Goal: Understand process/instructions: Learn how to perform a task or action

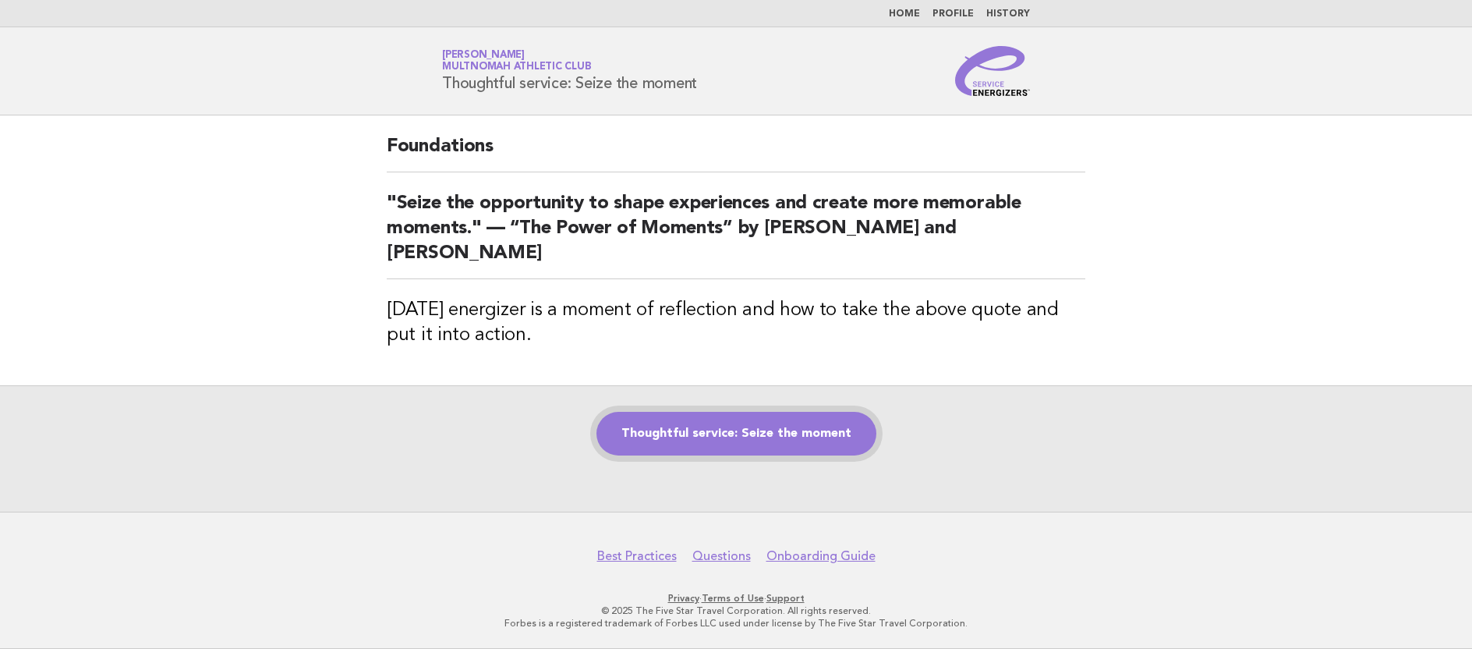
click at [771, 412] on link "Thoughtful service: Seize the moment" at bounding box center [737, 434] width 280 height 44
click at [779, 422] on link "Thoughtful service: Seize the moment" at bounding box center [737, 434] width 280 height 44
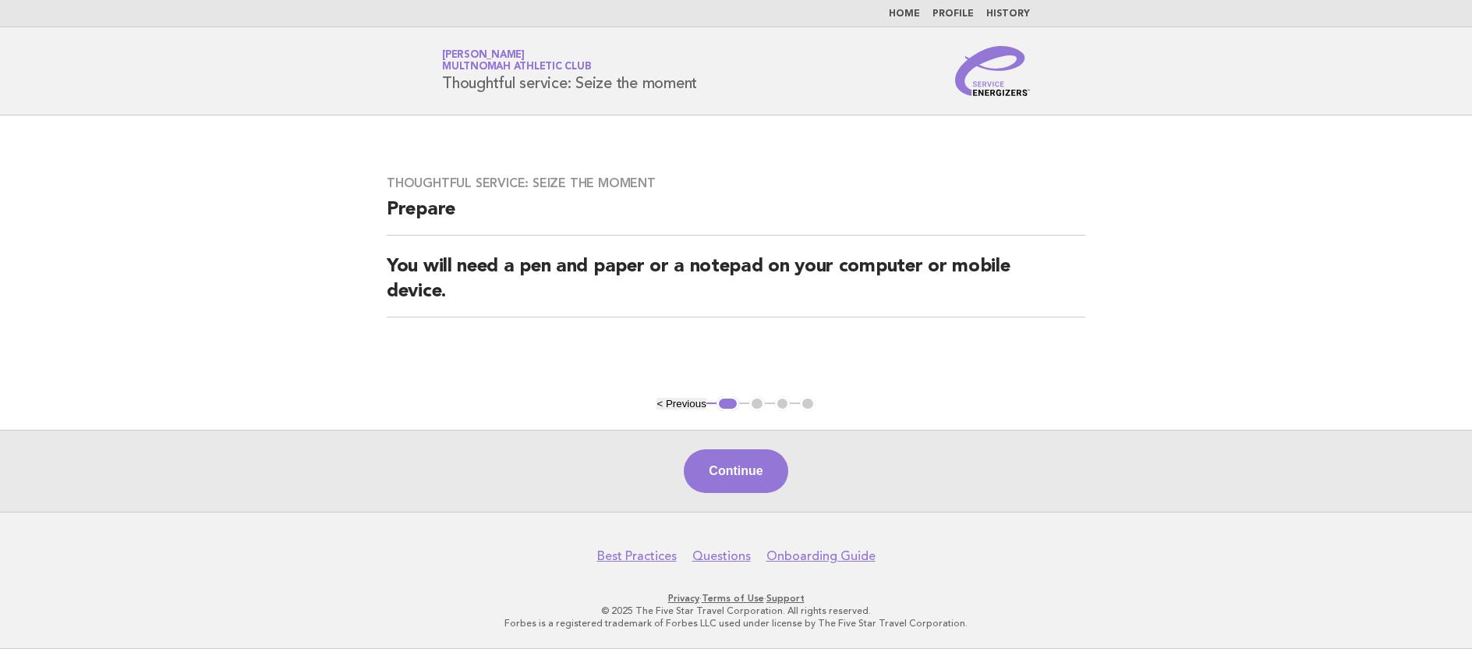
click at [782, 488] on div "Continue" at bounding box center [736, 471] width 1472 height 82
click at [770, 481] on button "Continue" at bounding box center [736, 471] width 104 height 44
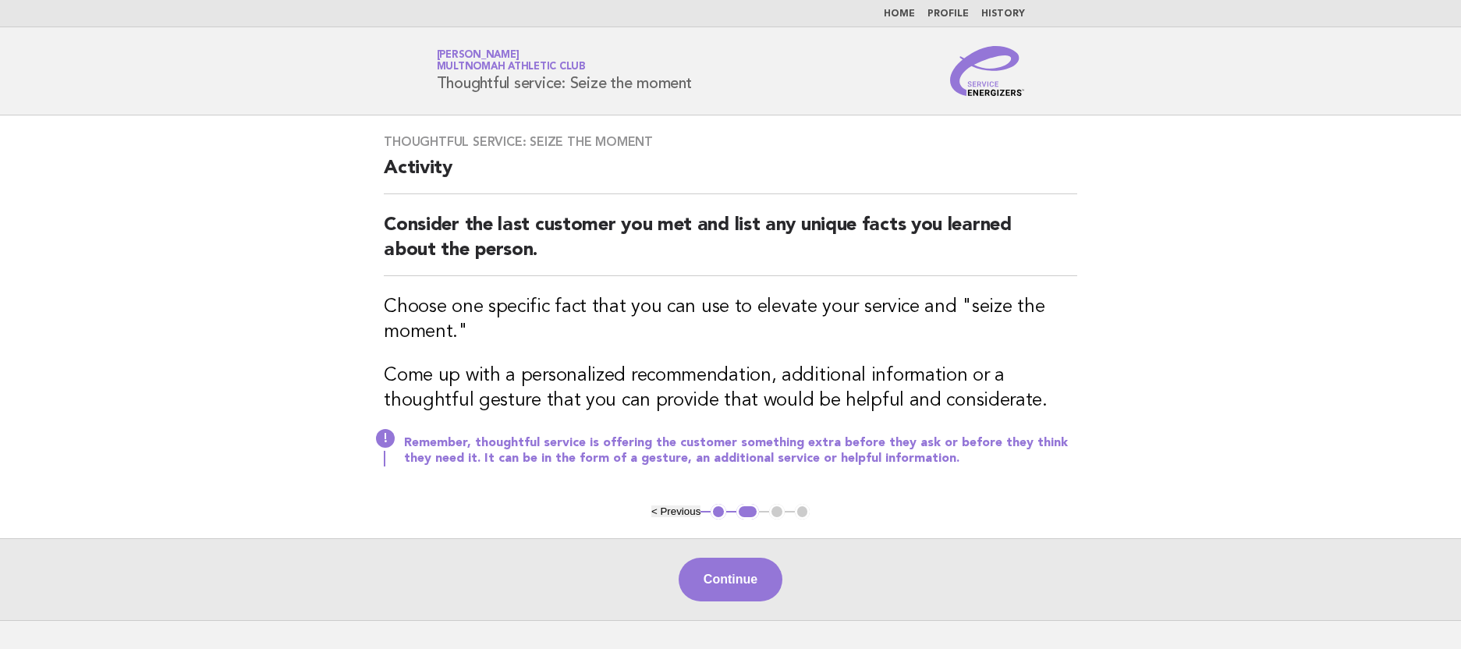
click at [746, 569] on button "Continue" at bounding box center [731, 580] width 104 height 44
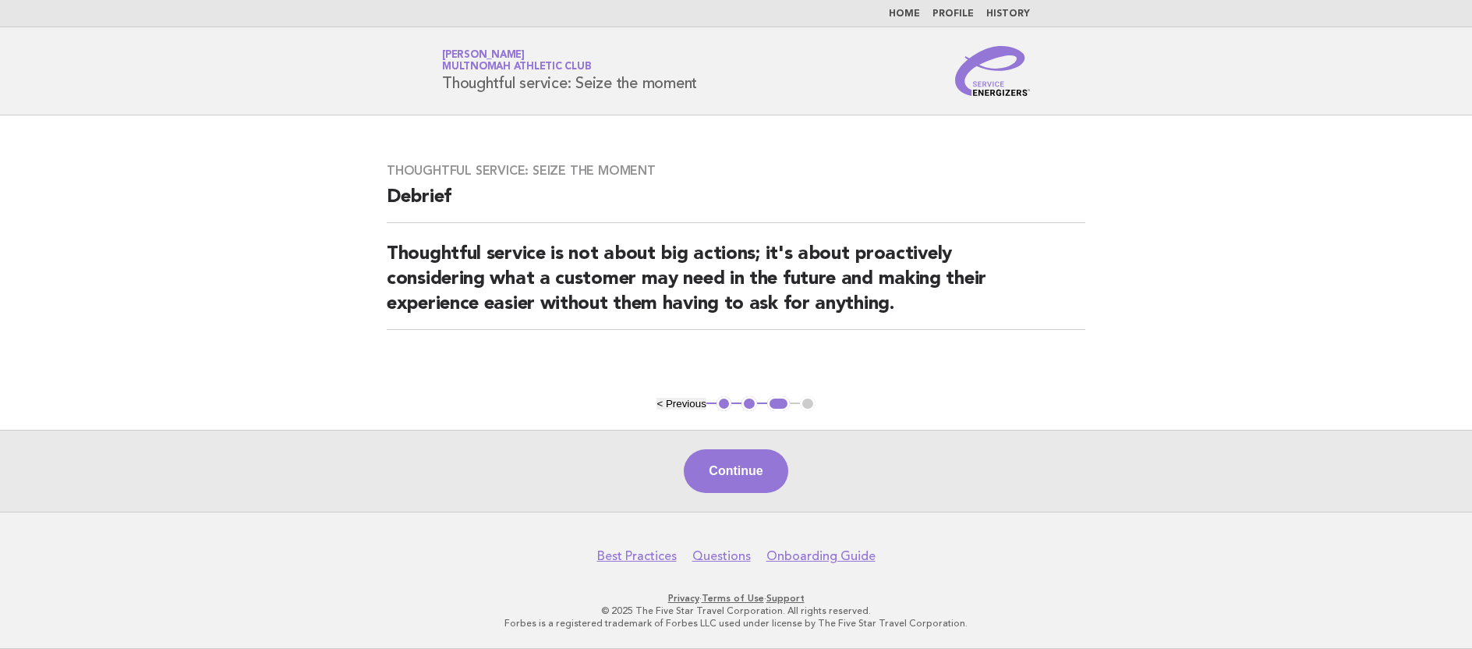
click at [789, 483] on div "Continue" at bounding box center [736, 471] width 1472 height 82
click at [770, 479] on button "Continue" at bounding box center [736, 471] width 104 height 44
